Goal: Information Seeking & Learning: Learn about a topic

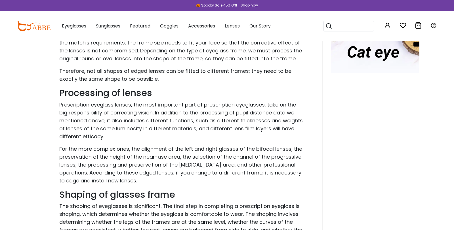
scroll to position [422, 0]
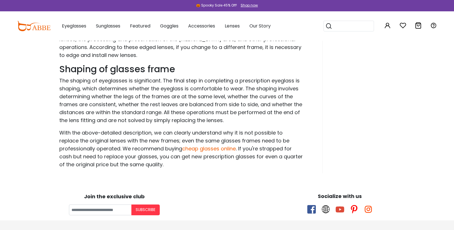
click at [193, 147] on link "cheap glasses online" at bounding box center [209, 148] width 54 height 7
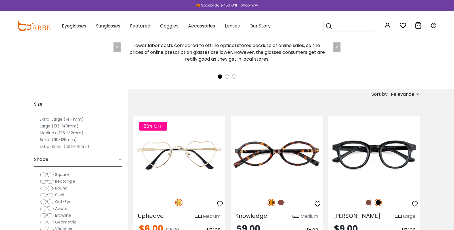
scroll to position [167, 0]
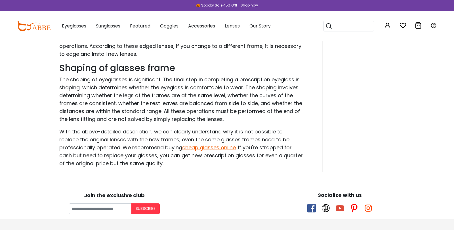
scroll to position [422, 0]
